Goal: Task Accomplishment & Management: Manage account settings

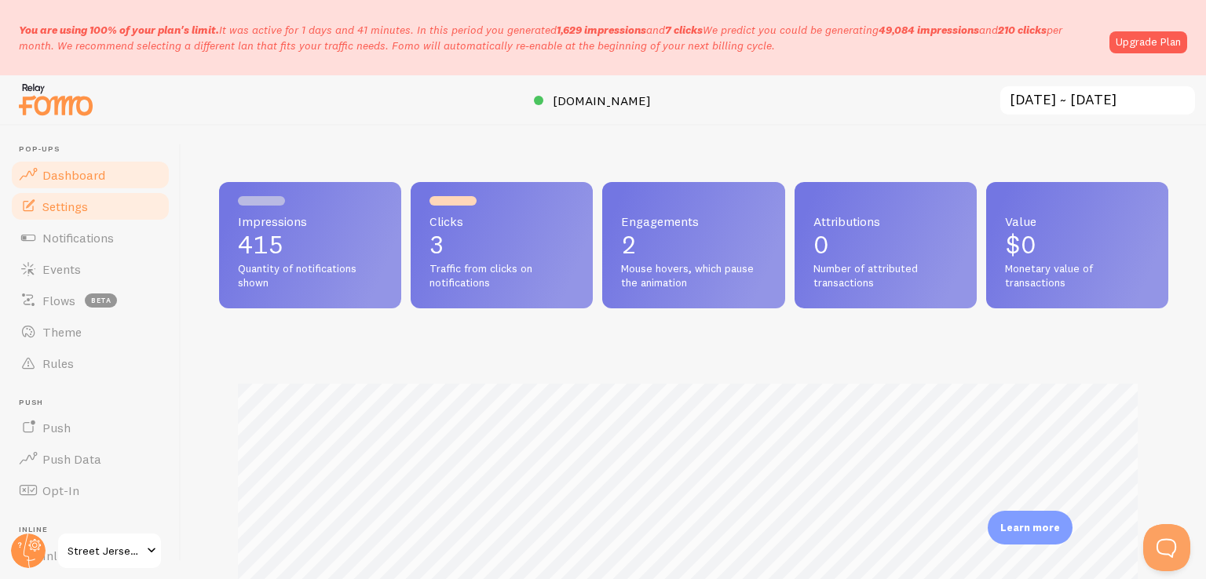
click at [88, 215] on link "Settings" at bounding box center [90, 206] width 162 height 31
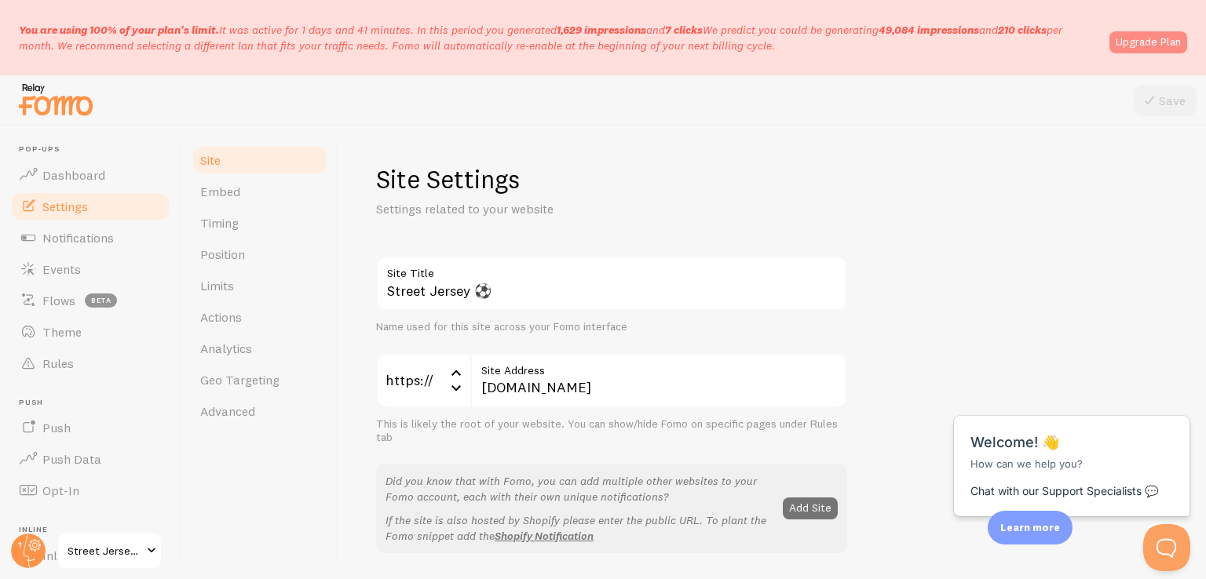
click at [1145, 34] on link "Upgrade Plan" at bounding box center [1148, 42] width 78 height 22
click at [95, 247] on link "Notifications" at bounding box center [90, 237] width 162 height 31
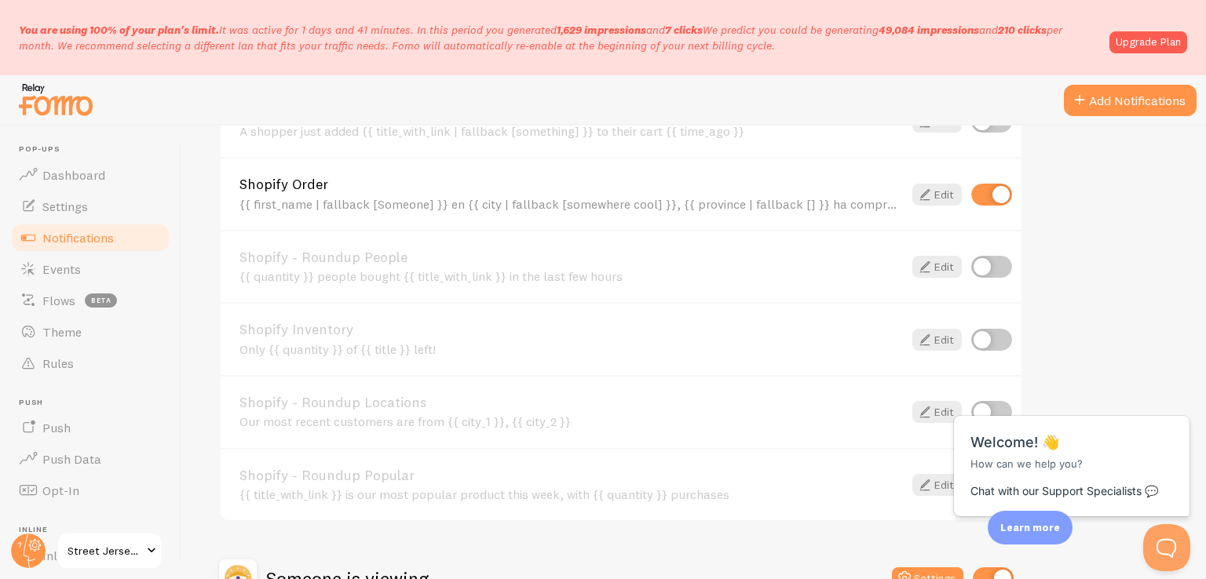
scroll to position [653, 0]
click at [936, 198] on link "Edit" at bounding box center [936, 195] width 49 height 22
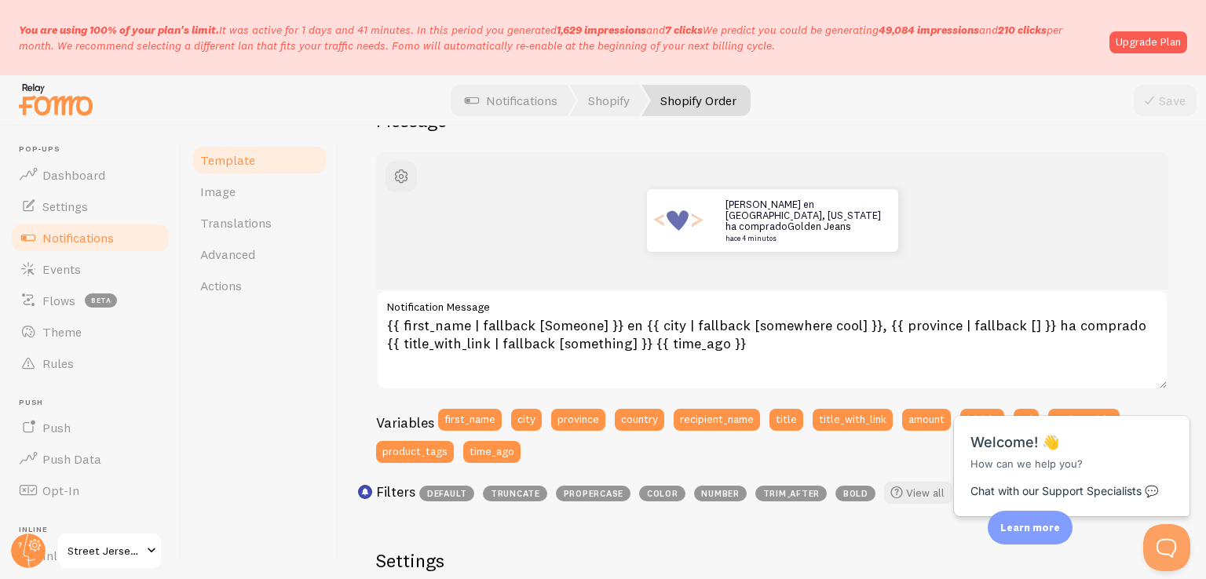
scroll to position [163, 0]
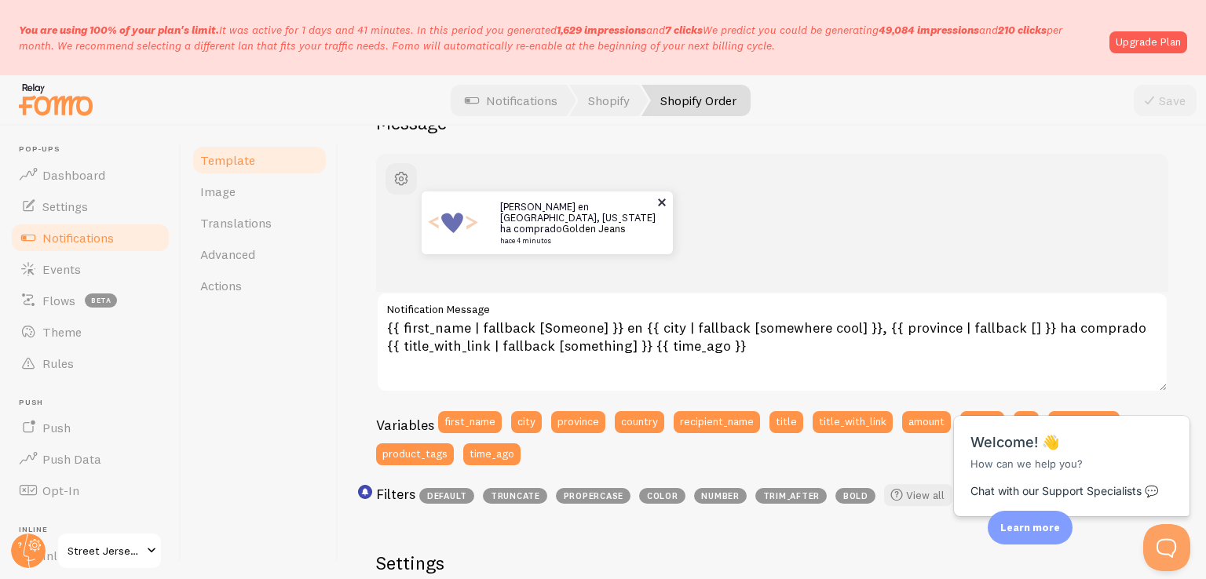
click at [468, 219] on img at bounding box center [452, 223] width 63 height 63
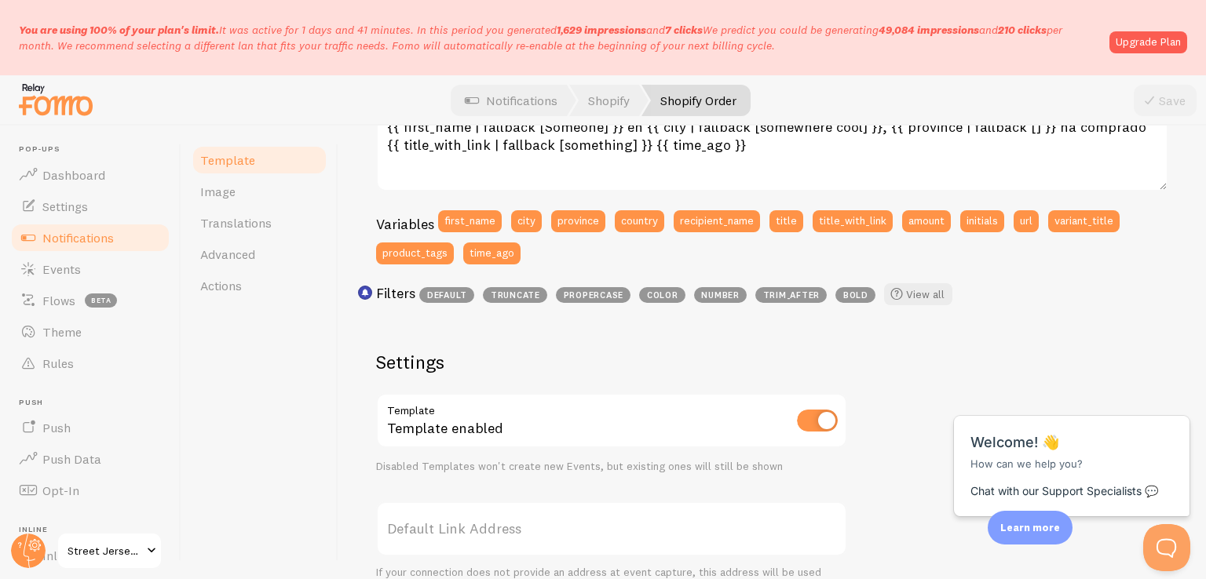
scroll to position [366, 0]
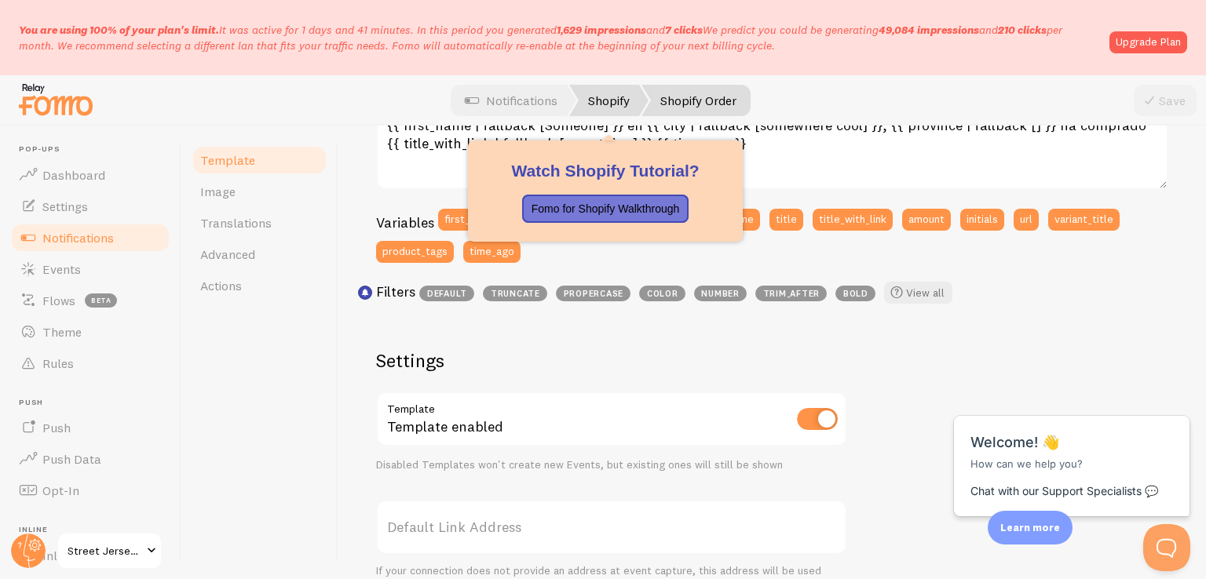
click at [606, 99] on link "Shopify" at bounding box center [608, 100] width 79 height 31
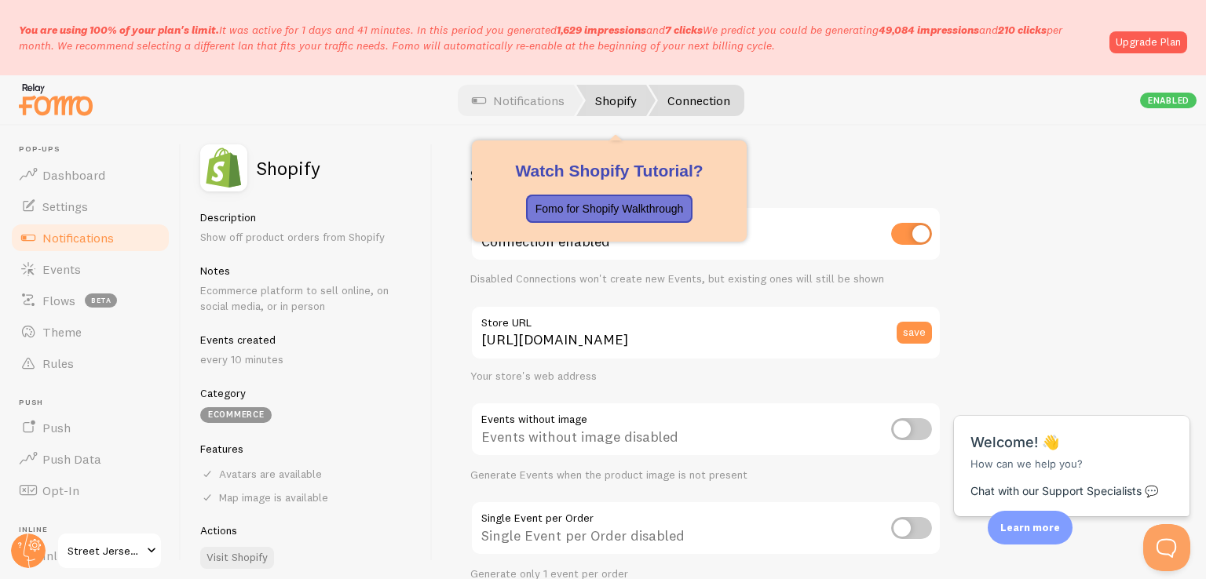
click at [610, 104] on link "Shopify" at bounding box center [615, 100] width 79 height 31
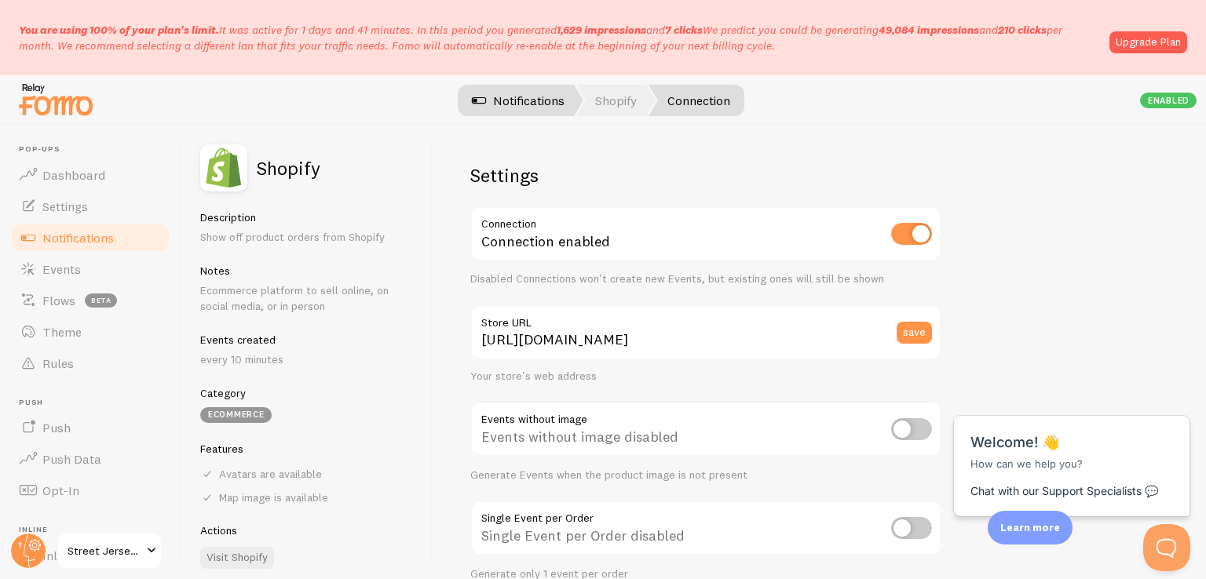
click at [557, 104] on link "Notifications" at bounding box center [518, 100] width 130 height 31
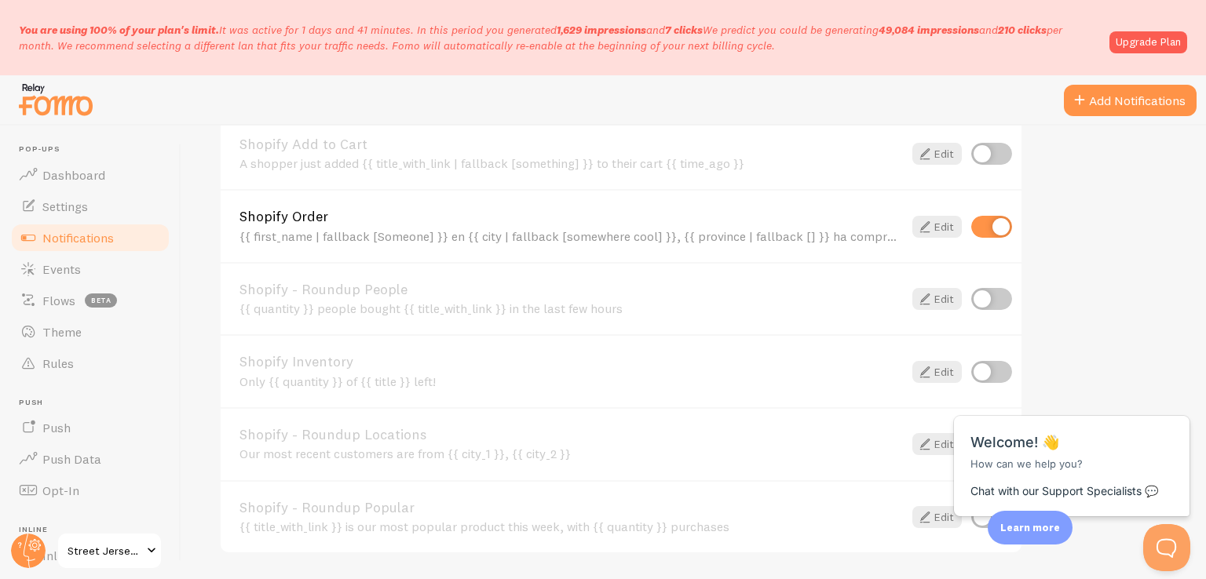
scroll to position [622, 0]
click at [1152, 40] on link "Upgrade Plan" at bounding box center [1148, 42] width 78 height 22
click at [1135, 38] on link "Upgrade Plan" at bounding box center [1148, 42] width 78 height 22
